Goal: Task Accomplishment & Management: Use online tool/utility

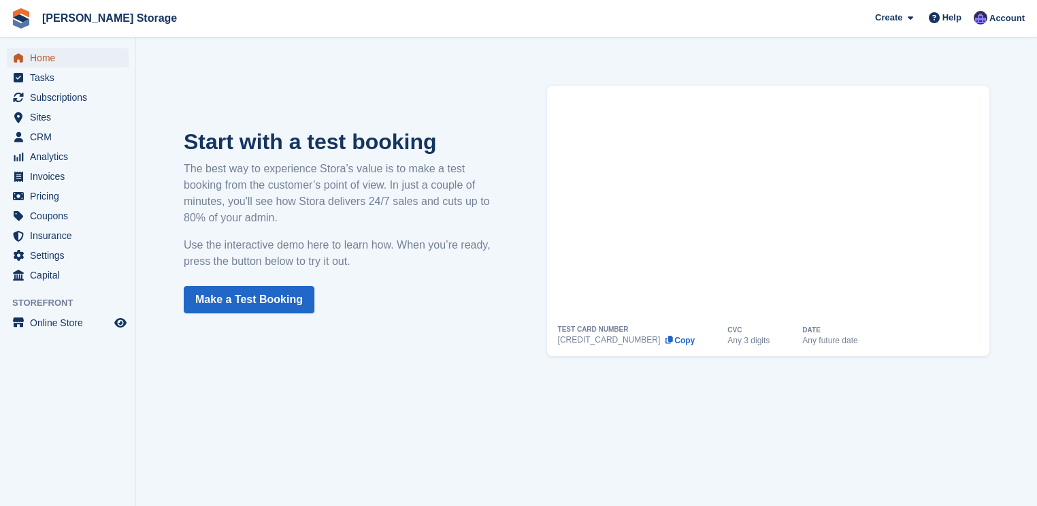
click at [56, 61] on span "Home" at bounding box center [71, 57] width 82 height 19
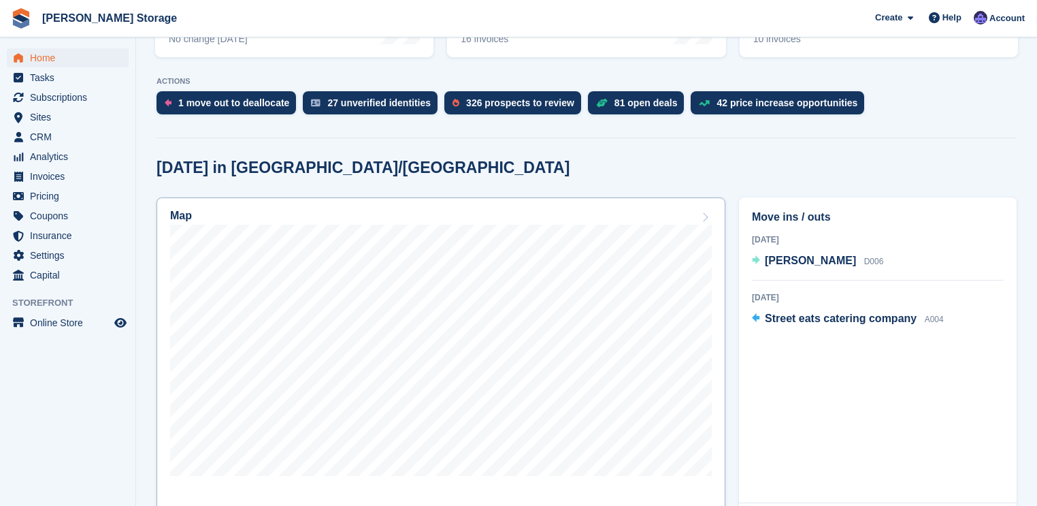
scroll to position [272, 0]
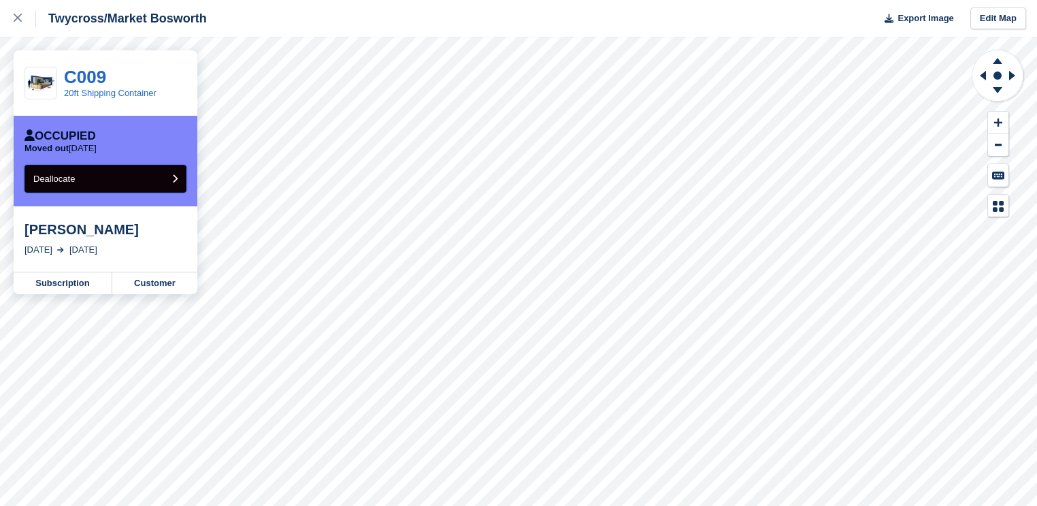
click at [93, 181] on button "Deallocate" at bounding box center [105, 179] width 162 height 28
